Goal: Check status

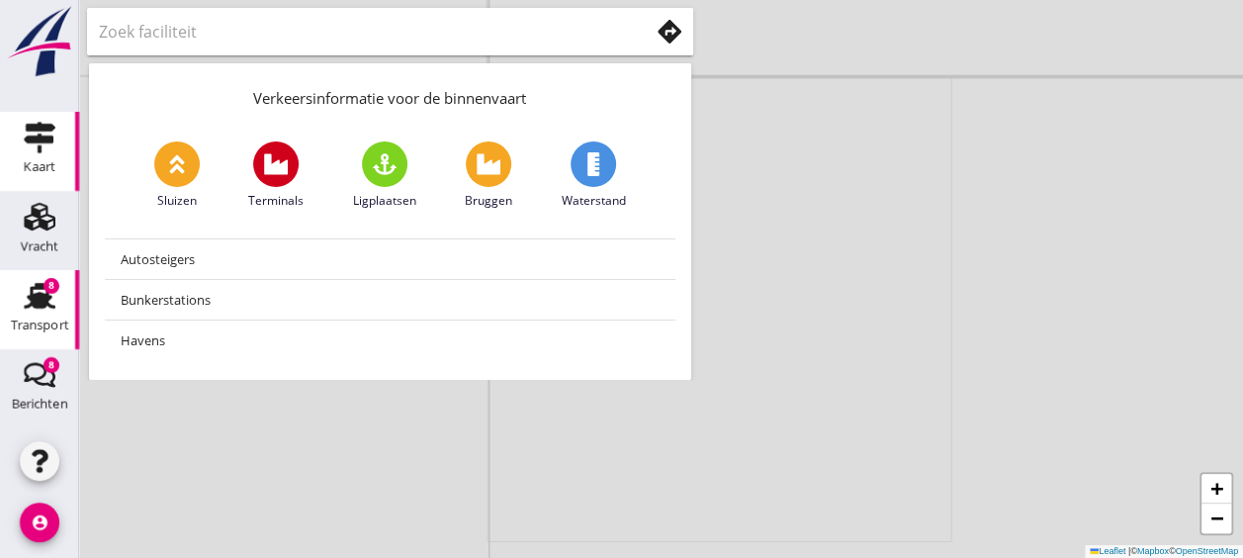
click at [38, 305] on use at bounding box center [40, 296] width 32 height 26
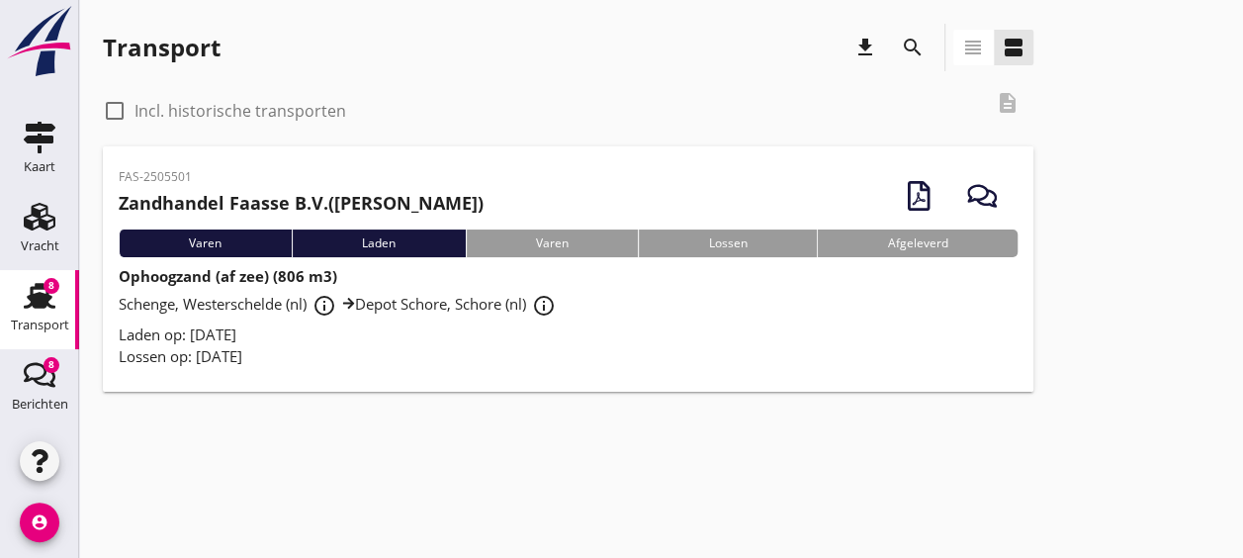
drag, startPoint x: 189, startPoint y: 118, endPoint x: 125, endPoint y: 109, distance: 64.9
click at [125, 109] on div at bounding box center [115, 111] width 34 height 34
checkbox input "true"
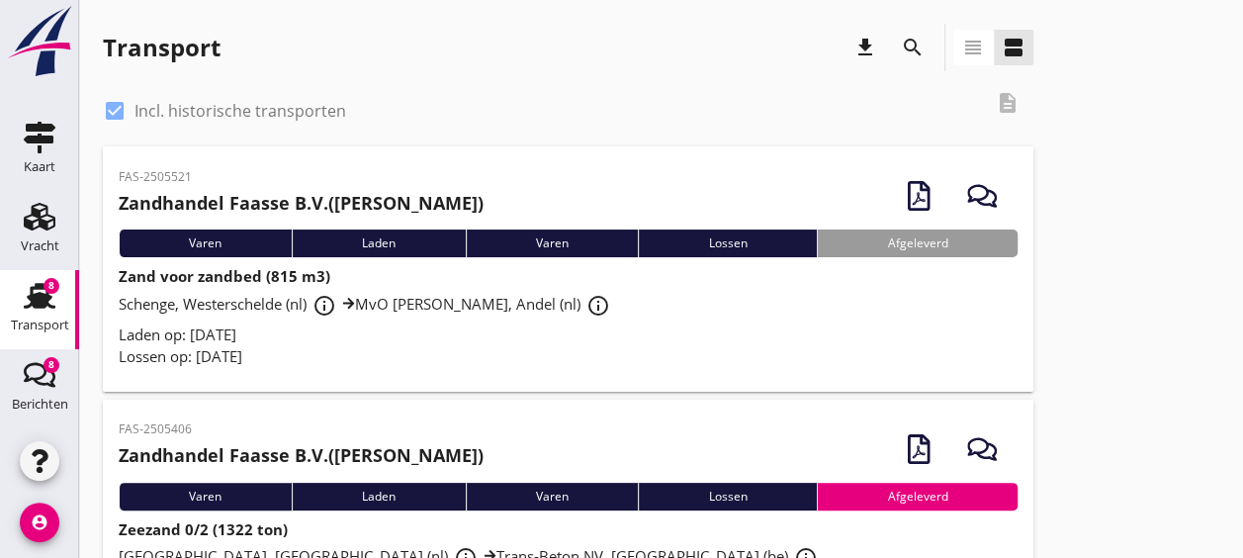
click at [409, 344] on div "Laden op: [DATE]" at bounding box center [568, 334] width 899 height 23
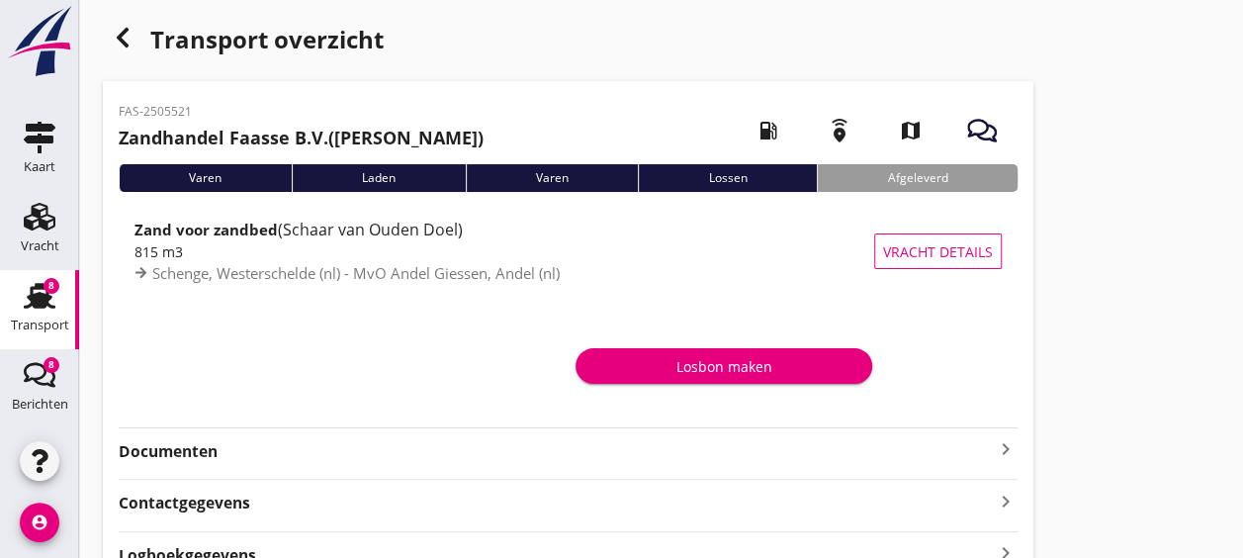
scroll to position [105, 0]
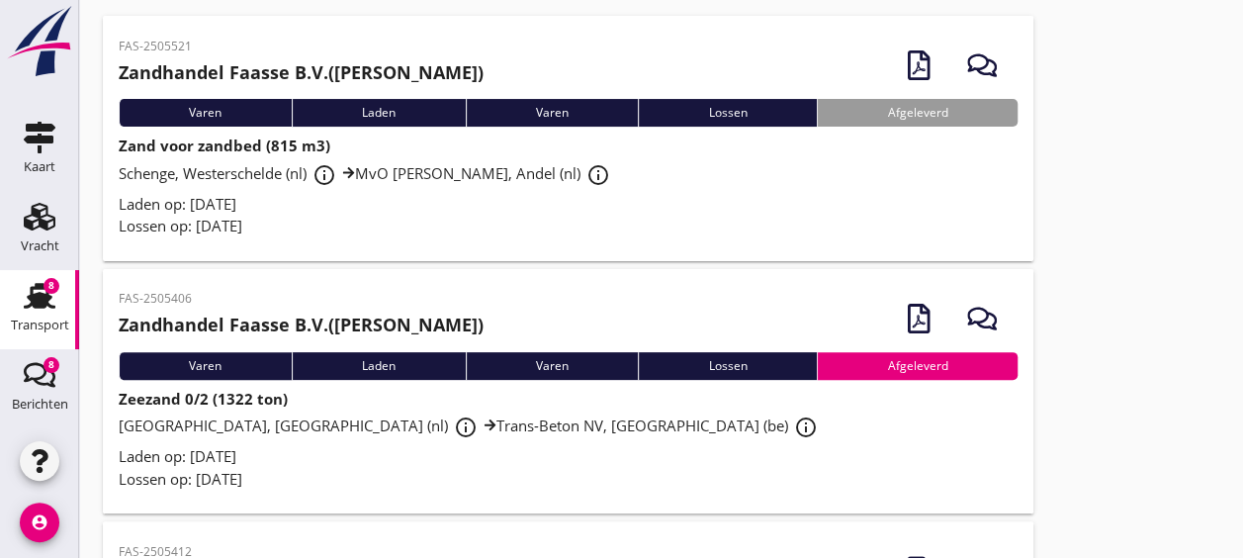
scroll to position [140, 0]
